Goal: Submit feedback/report problem

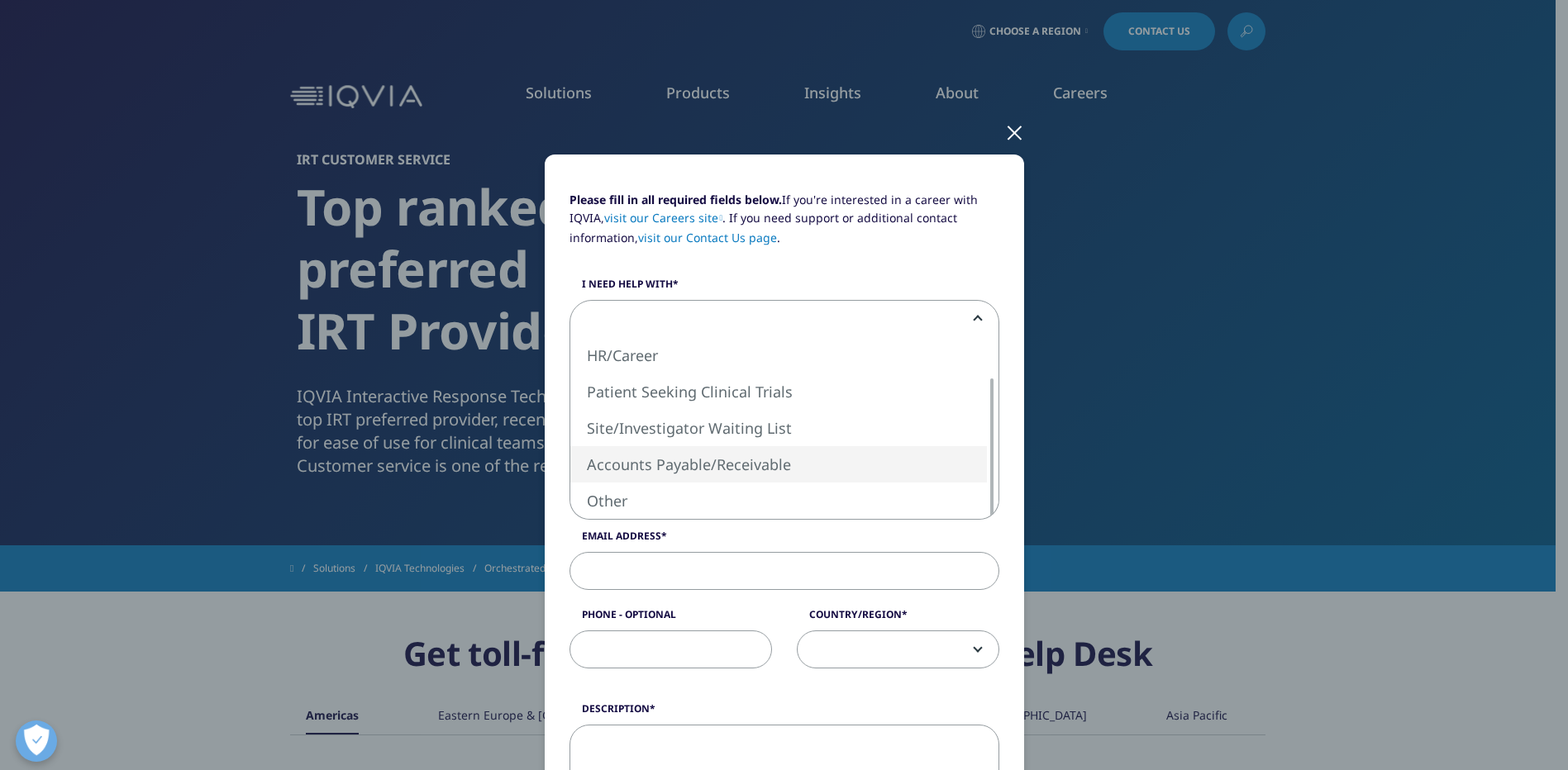
select select "Accounts Payable Receivable"
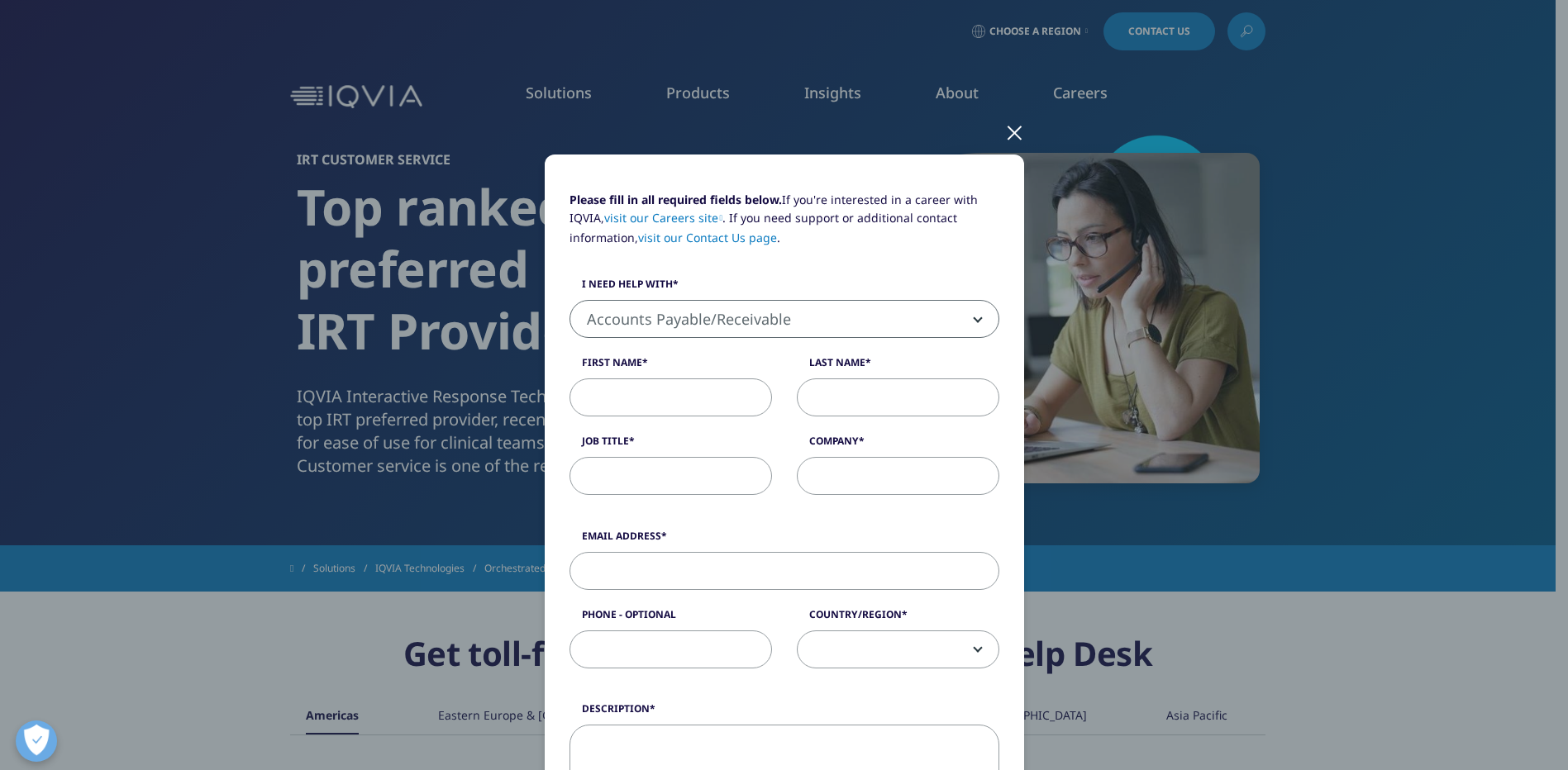
click at [653, 405] on input "First Name" at bounding box center [671, 397] width 203 height 38
type input "Sema"
type input "Al Hares"
type input "KHCC"
type input "[EMAIL_ADDRESS][DOMAIN_NAME]"
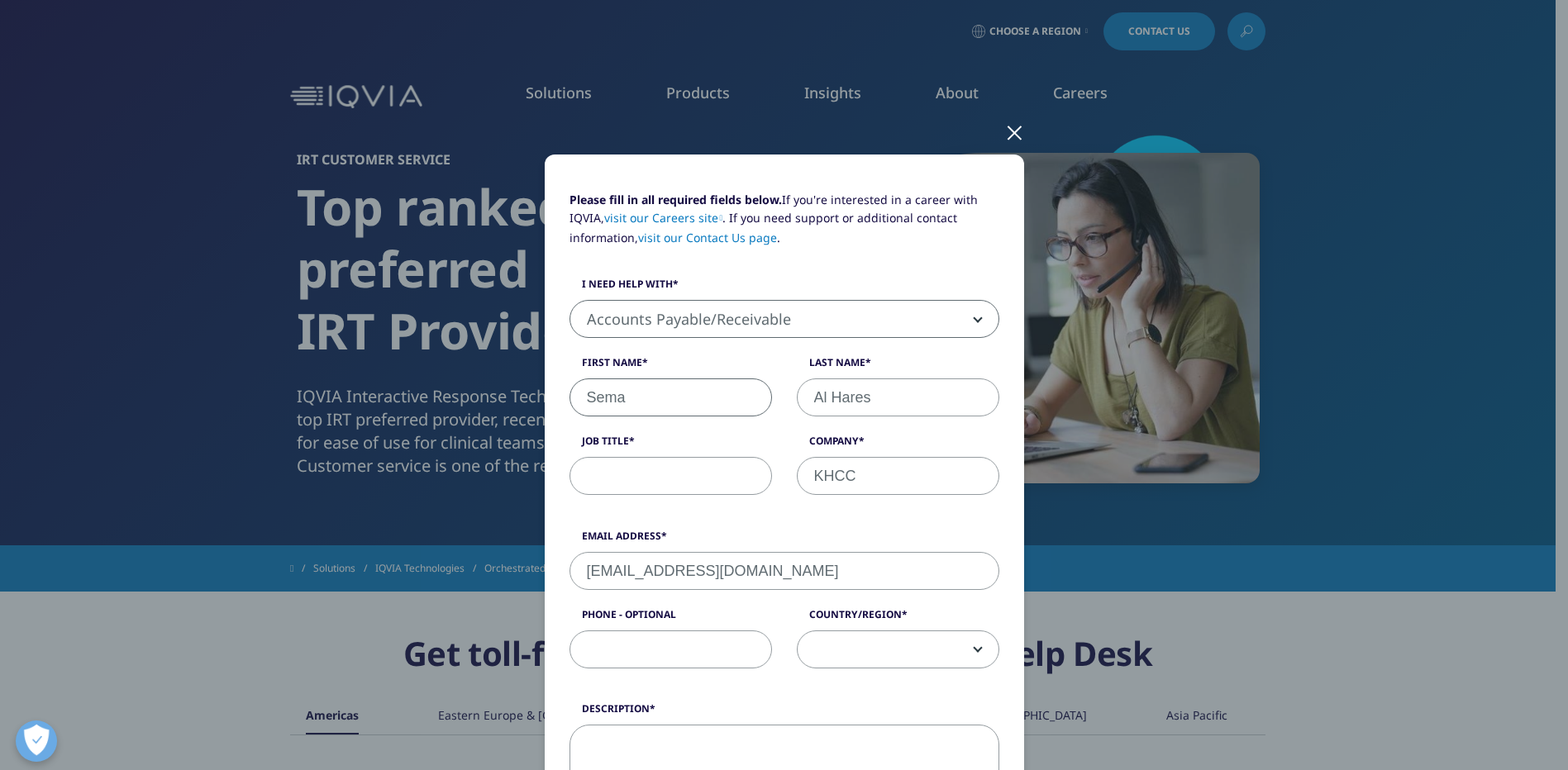
type input "065300460"
select select "Jordan"
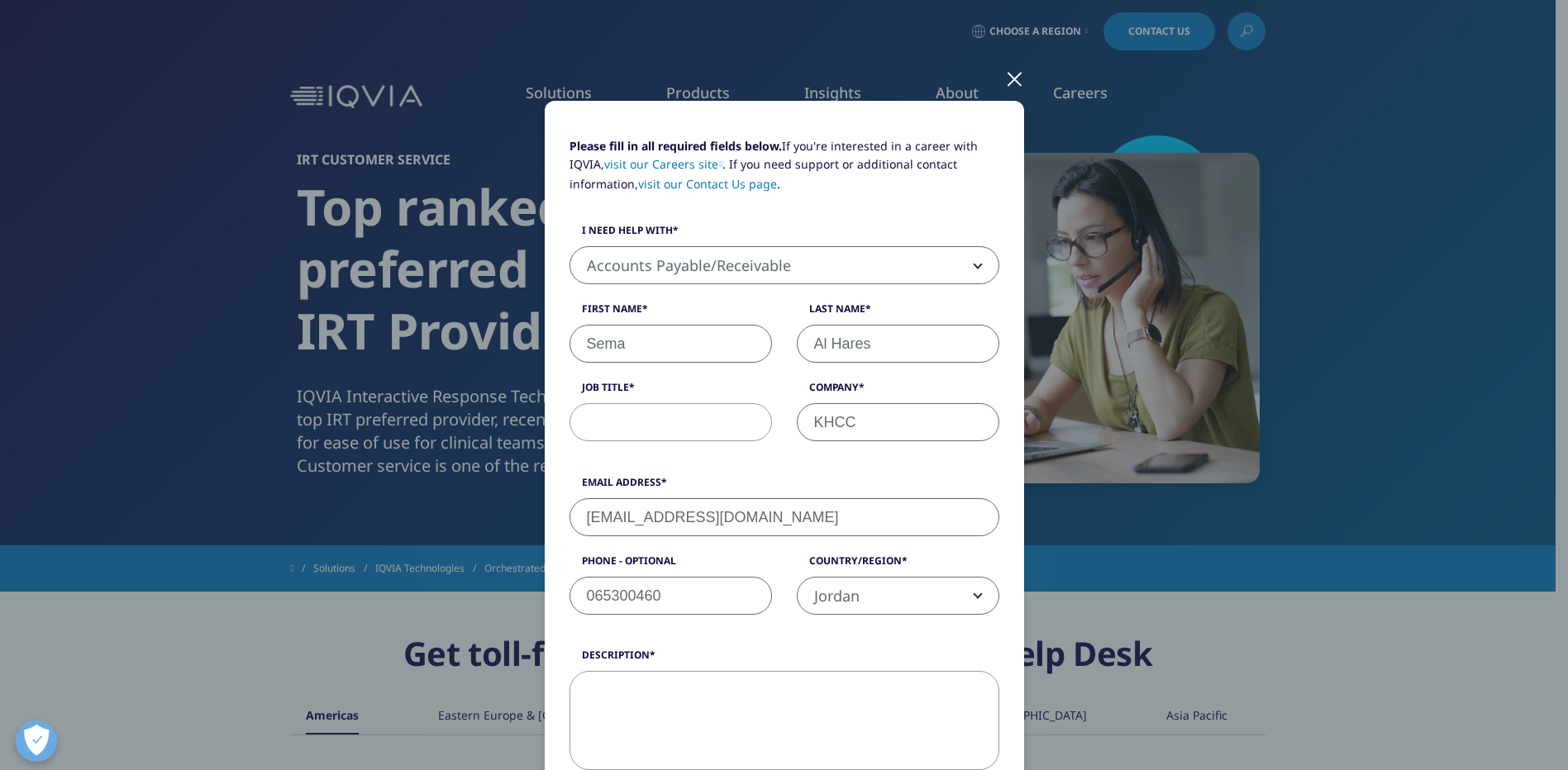
scroll to position [83, 0]
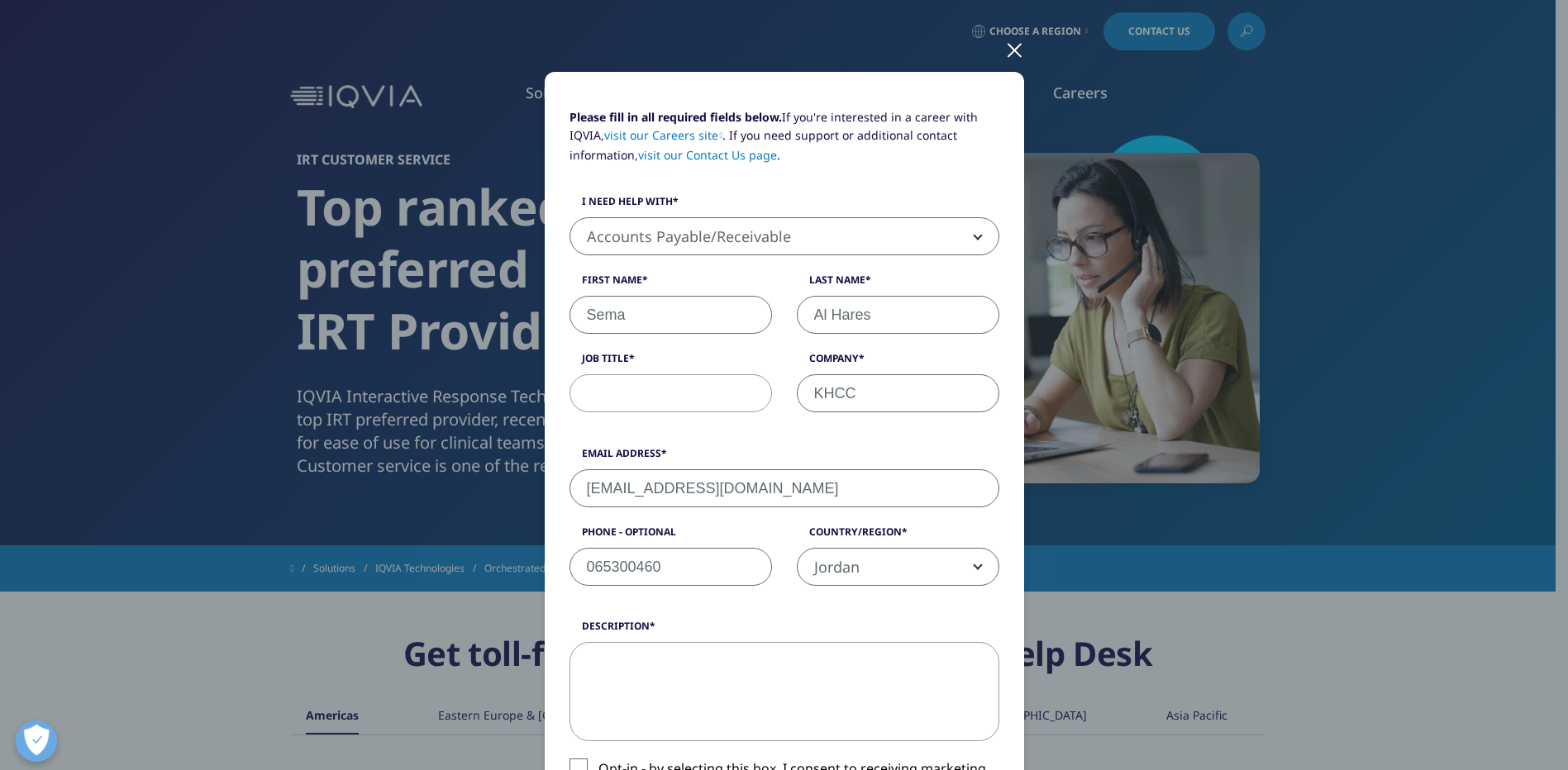
click at [677, 408] on input "Job Title" at bounding box center [671, 393] width 203 height 38
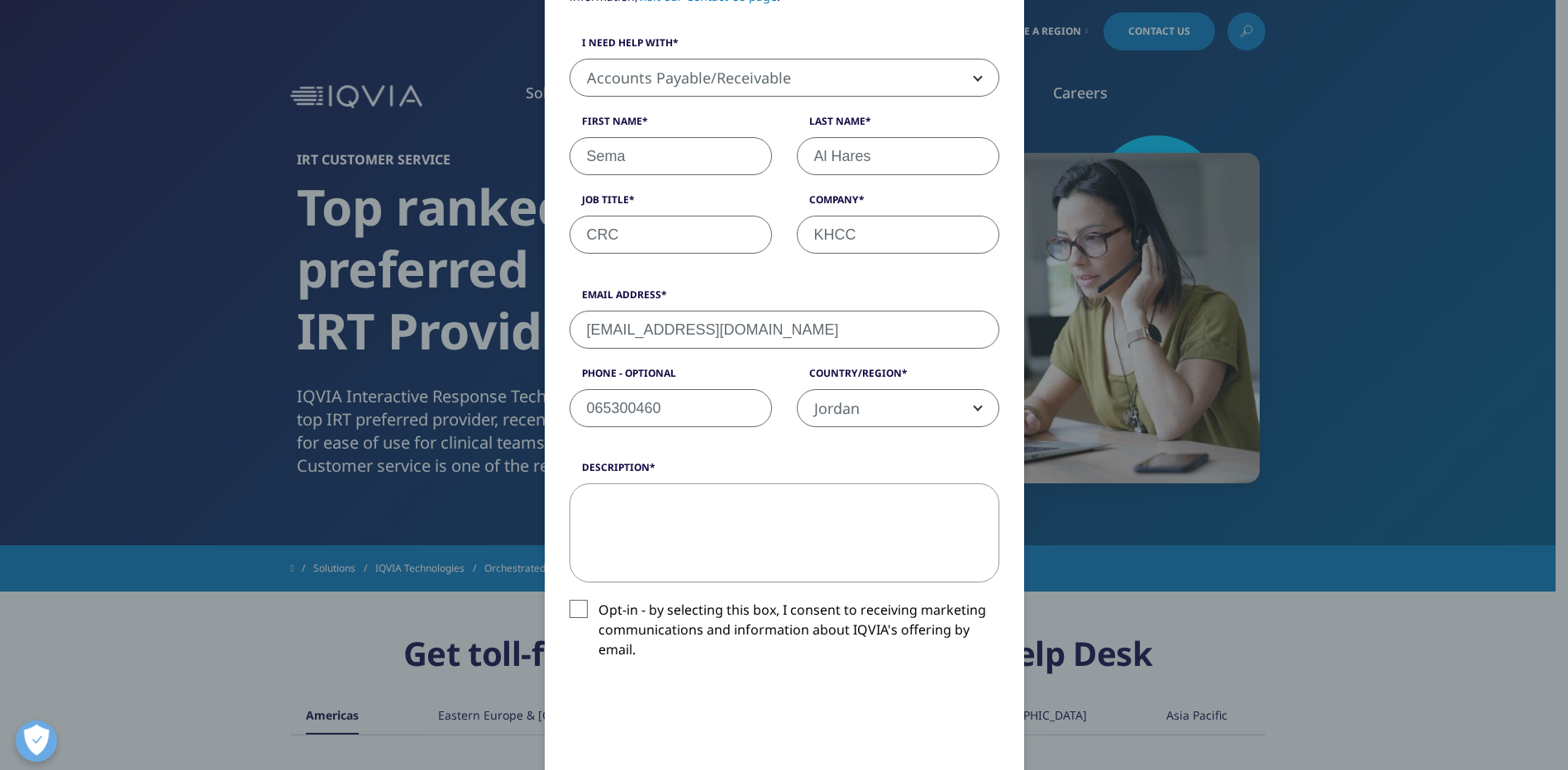
scroll to position [248, 0]
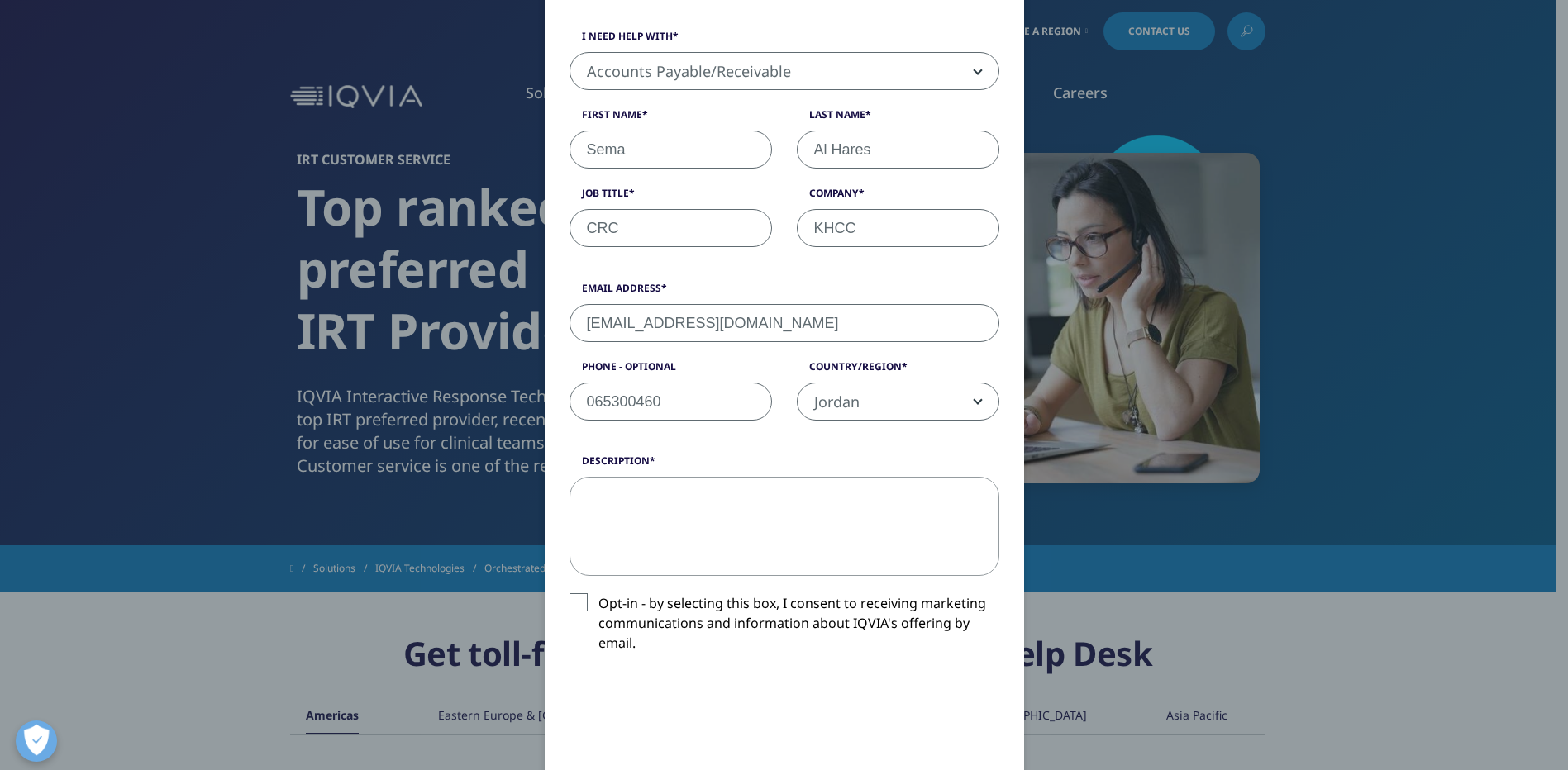
type input "CRC"
click at [635, 503] on textarea "Description" at bounding box center [784, 526] width 430 height 99
type textarea "p"
type textarea "o"
type textarea "OTP Received to the mail after 10 min and cannot log in to my account"
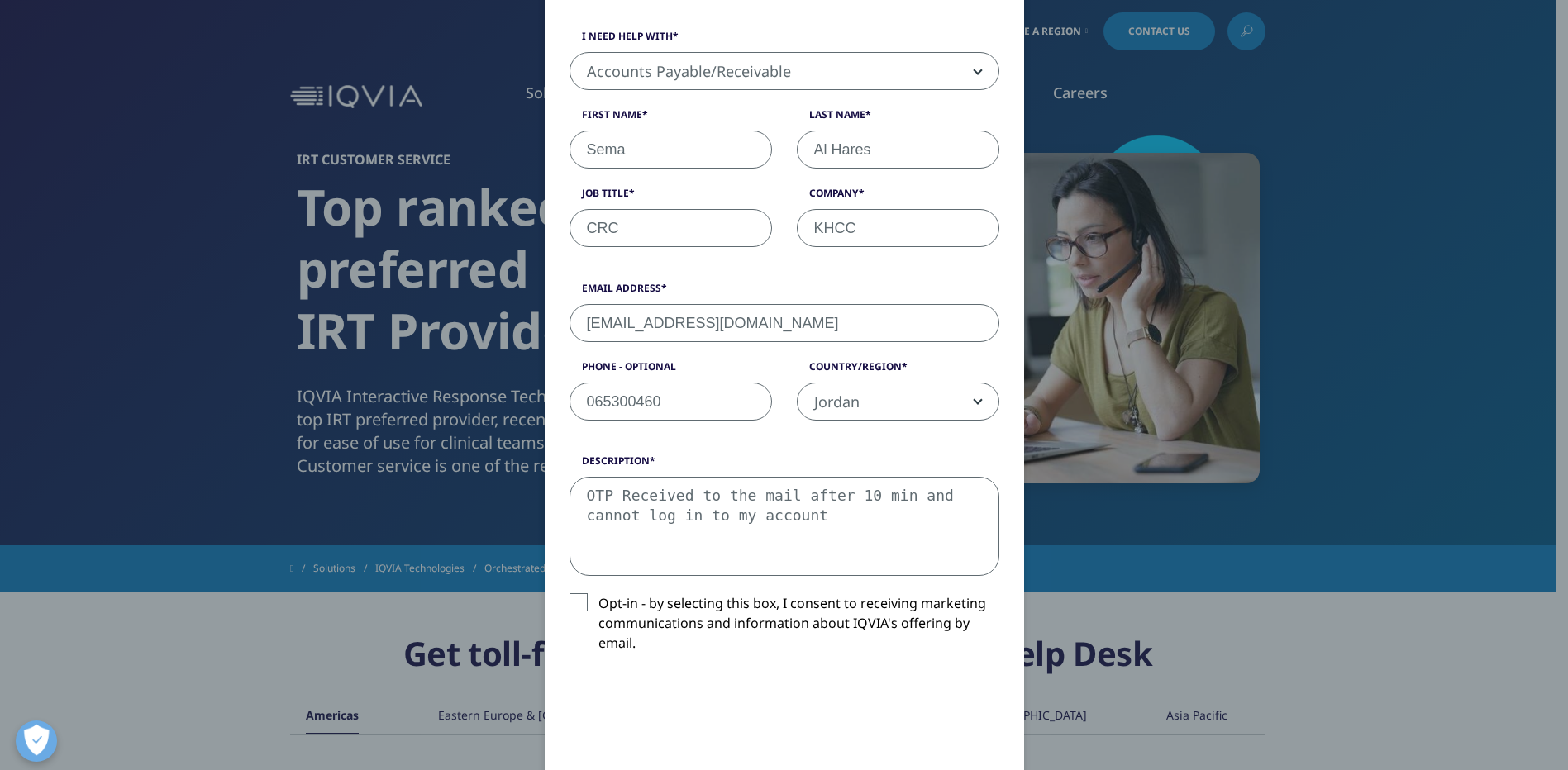
click at [569, 603] on label "Opt-in - by selecting this box, I consent to receiving marketing communications…" at bounding box center [784, 627] width 430 height 69
click at [598, 593] on input "Opt-in - by selecting this box, I consent to receiving marketing communications…" at bounding box center [598, 593] width 0 height 0
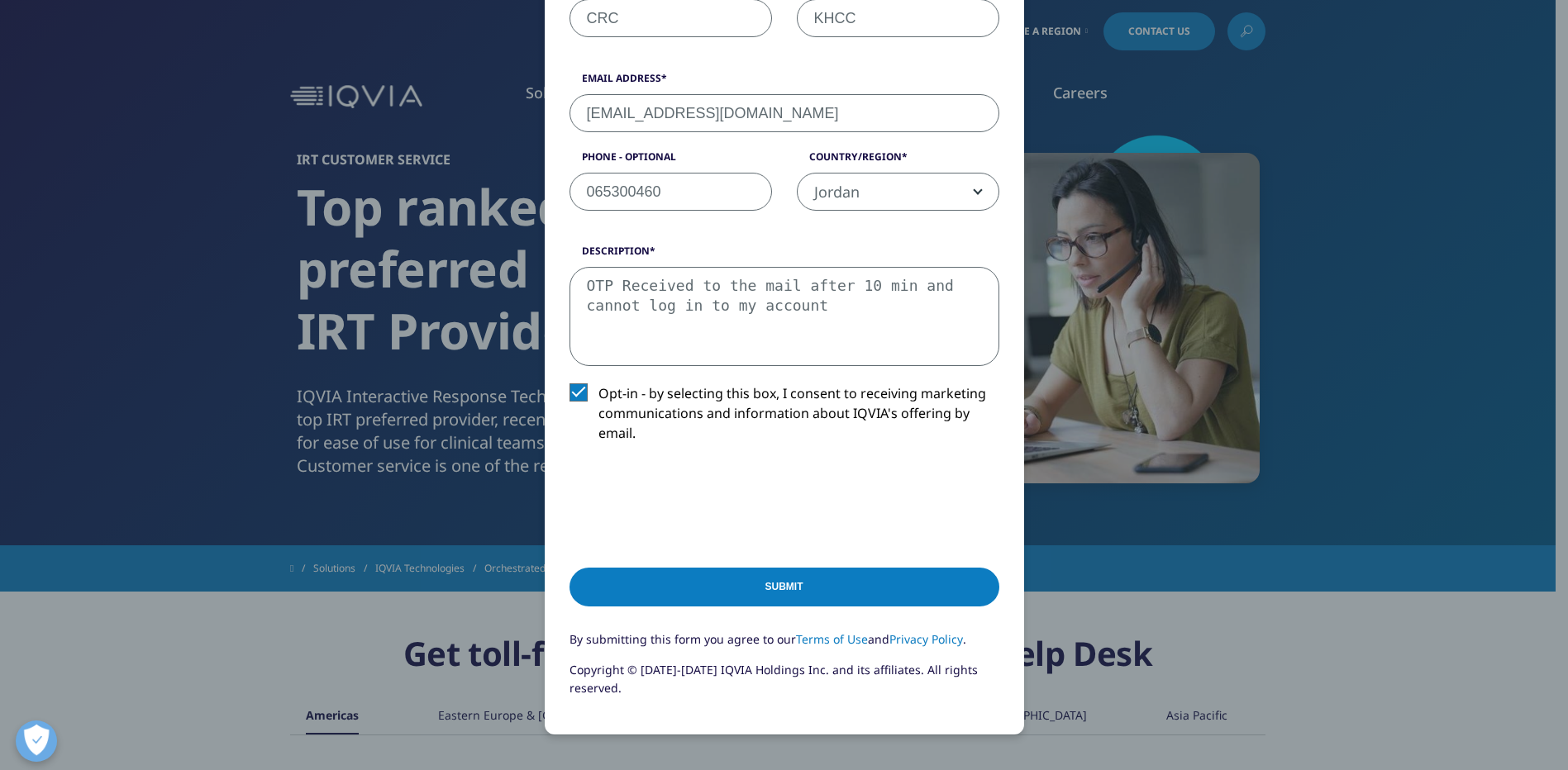
scroll to position [603, 0]
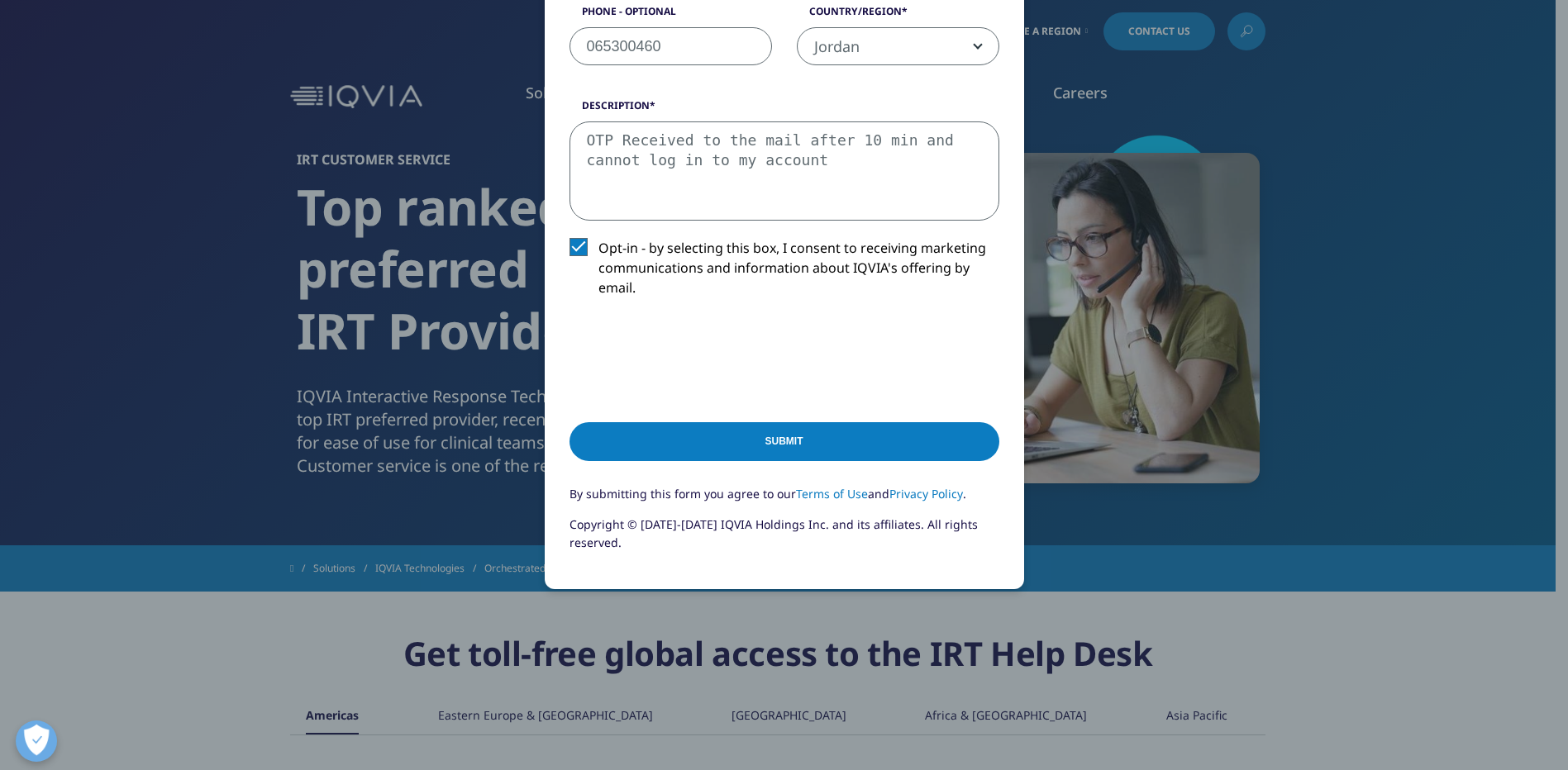
click at [680, 458] on input "Submit" at bounding box center [784, 441] width 430 height 39
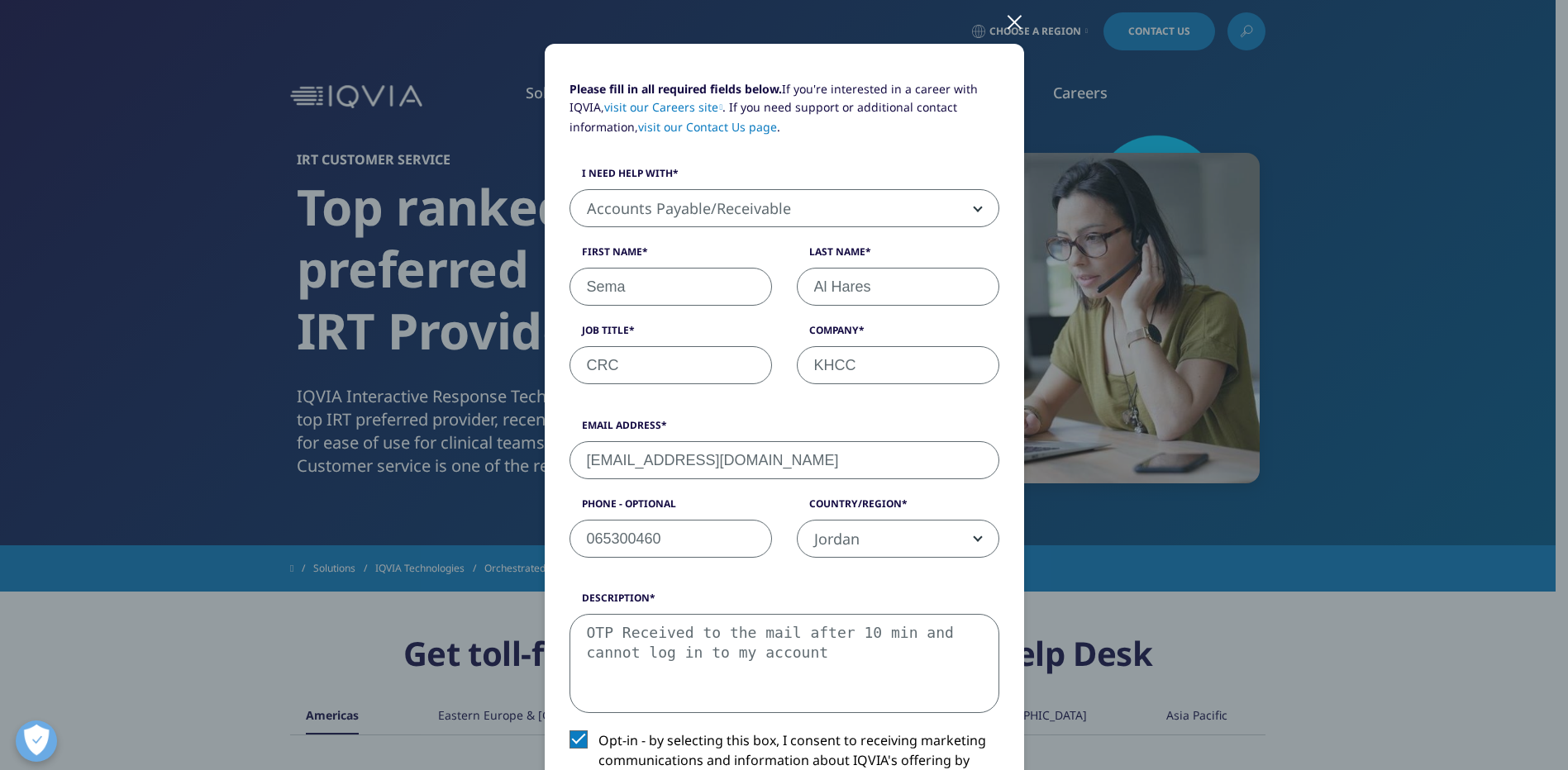
scroll to position [0, 0]
